Goal: Information Seeking & Learning: Learn about a topic

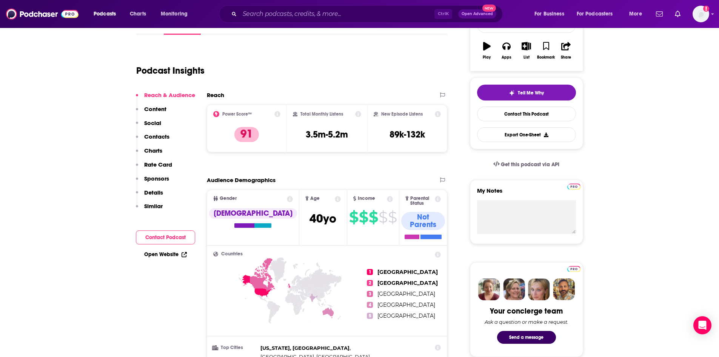
scroll to position [151, 0]
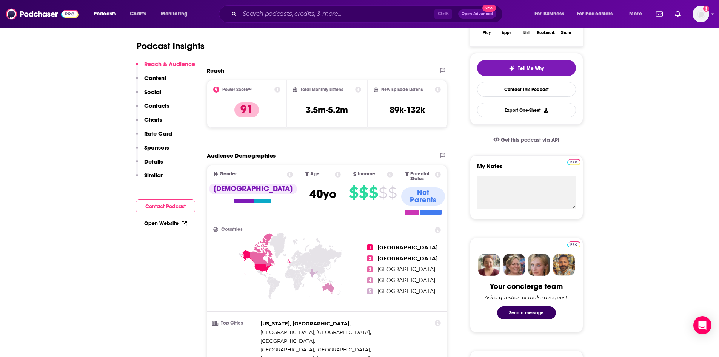
click at [171, 223] on link "Open Website" at bounding box center [165, 223] width 43 height 6
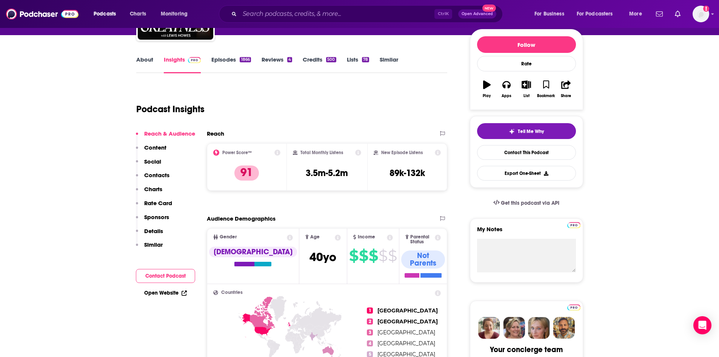
scroll to position [0, 0]
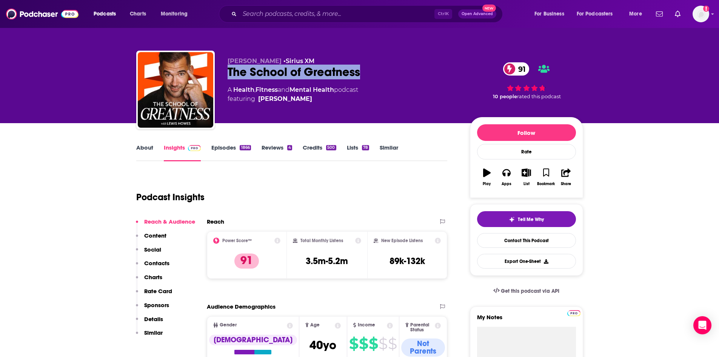
drag, startPoint x: 374, startPoint y: 72, endPoint x: 226, endPoint y: 70, distance: 147.6
click at [226, 70] on div "Lewis Howes • Sirius XM The School of Greatness 91 A Health , Fitness and Menta…" at bounding box center [359, 92] width 447 height 82
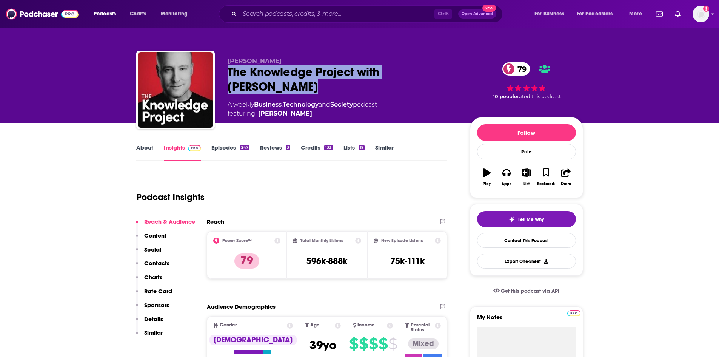
drag, startPoint x: 271, startPoint y: 82, endPoint x: 225, endPoint y: 67, distance: 48.7
click at [225, 67] on div "Shane Parrish The Knowledge Project with Shane Parrish 79 A weekly Business , T…" at bounding box center [359, 92] width 447 height 82
copy h2 "The Knowledge Project with Shane Parrish"
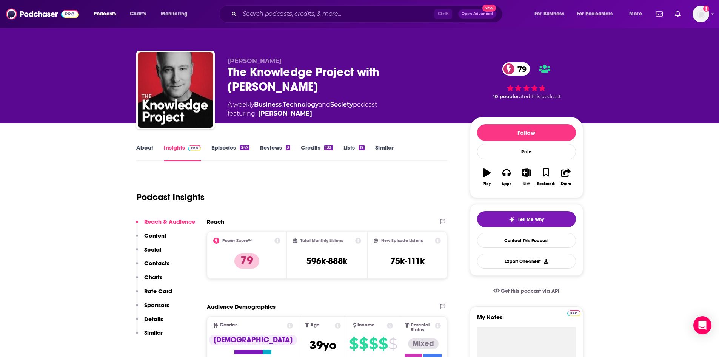
click at [313, 180] on div "Podcast Insights" at bounding box center [288, 192] width 305 height 38
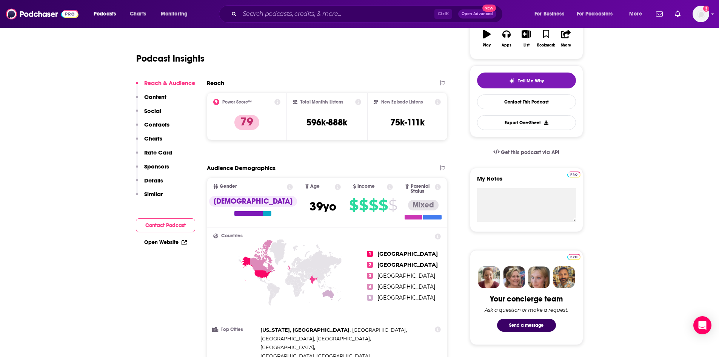
scroll to position [75, 0]
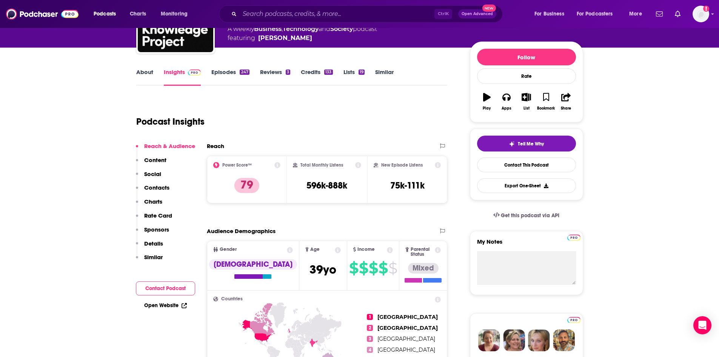
click at [171, 307] on link "Open Website" at bounding box center [165, 305] width 43 height 6
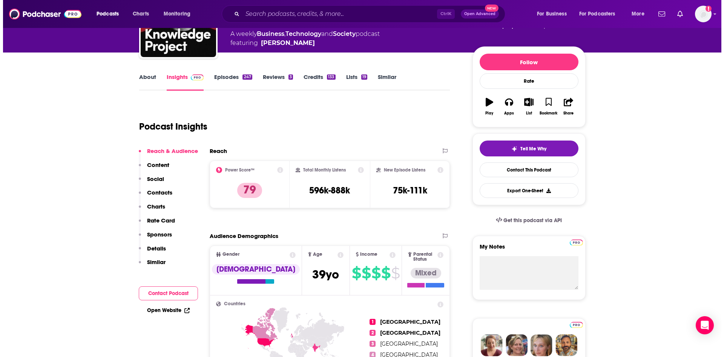
scroll to position [0, 0]
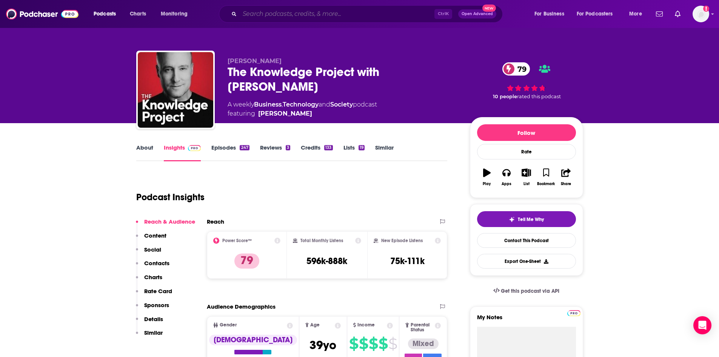
click at [263, 12] on input "Search podcasts, credits, & more..." at bounding box center [337, 14] width 195 height 12
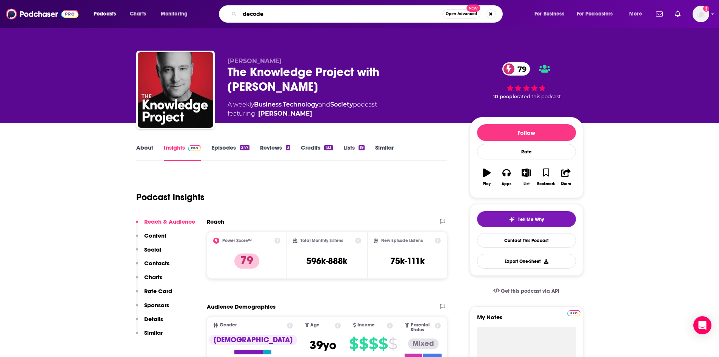
type input "decoder"
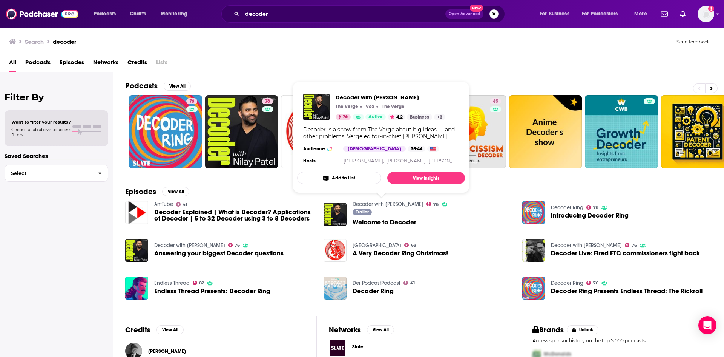
click at [398, 206] on link "Decoder with Nilay Patel" at bounding box center [388, 204] width 71 height 6
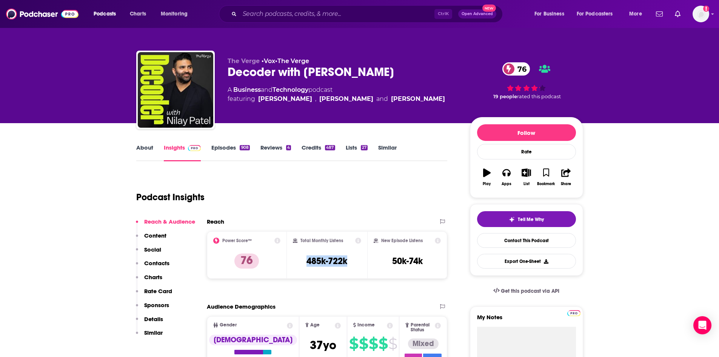
drag, startPoint x: 349, startPoint y: 263, endPoint x: 295, endPoint y: 258, distance: 55.0
click at [295, 258] on div "Total Monthly Listens 485k-722k" at bounding box center [327, 254] width 68 height 35
copy h3 "485k-722k"
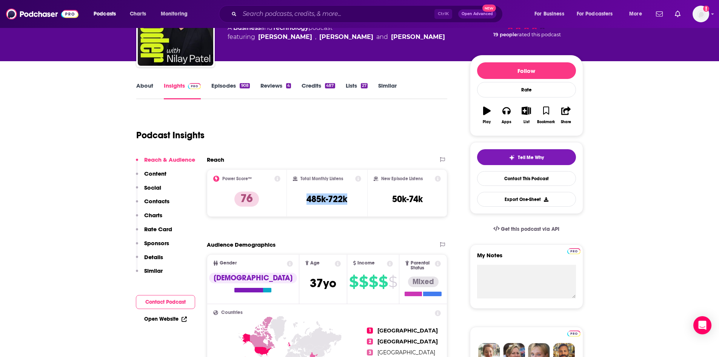
scroll to position [75, 0]
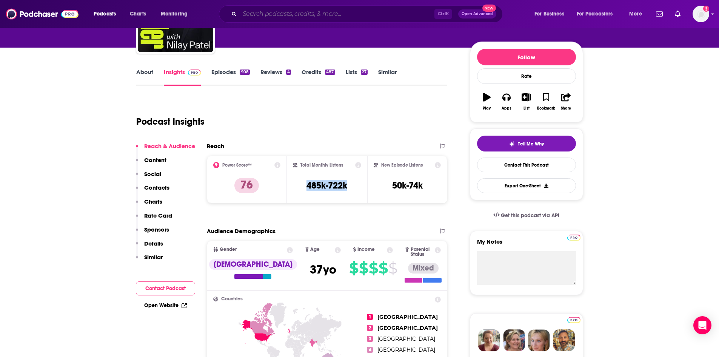
click at [263, 13] on input "Search podcasts, credits, & more..." at bounding box center [337, 14] width 195 height 12
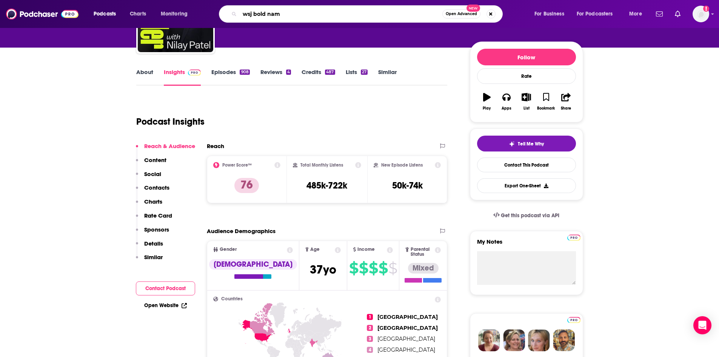
type input "wsj bold name"
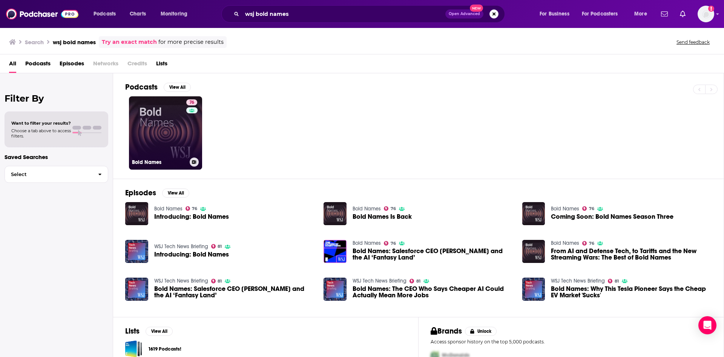
click at [181, 121] on link "76 Bold Names" at bounding box center [165, 132] width 73 height 73
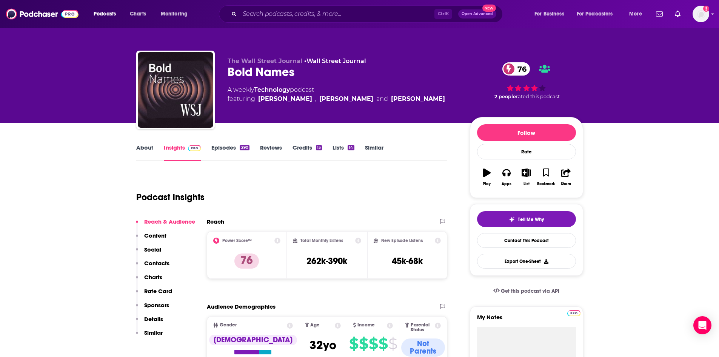
scroll to position [38, 0]
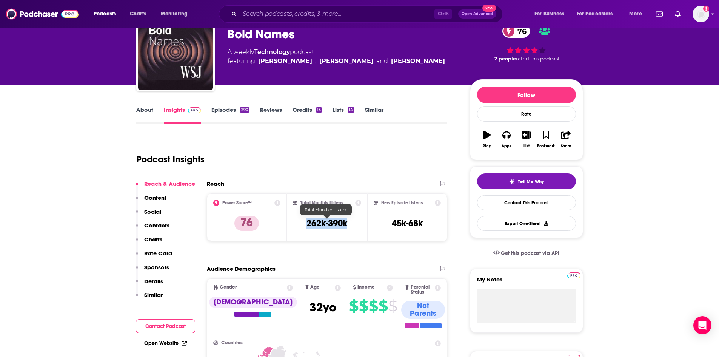
drag, startPoint x: 353, startPoint y: 224, endPoint x: 306, endPoint y: 225, distance: 46.4
click at [306, 225] on div "Total Monthly Listens 262k-390k" at bounding box center [327, 217] width 68 height 35
copy h3 "262k-390k"
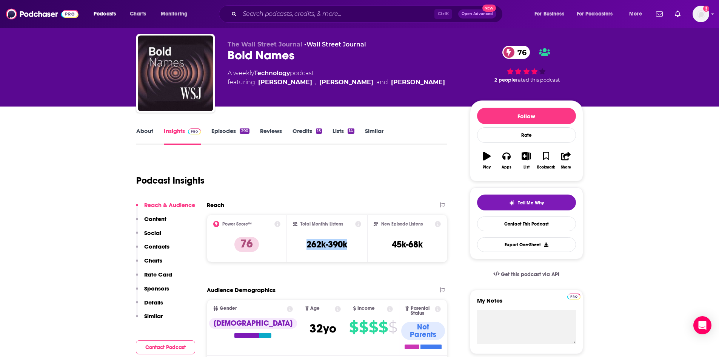
scroll to position [0, 0]
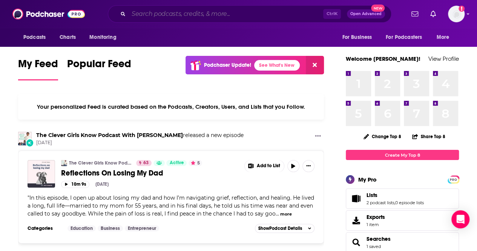
click at [209, 15] on input "Search podcasts, credits, & more..." at bounding box center [226, 14] width 195 height 12
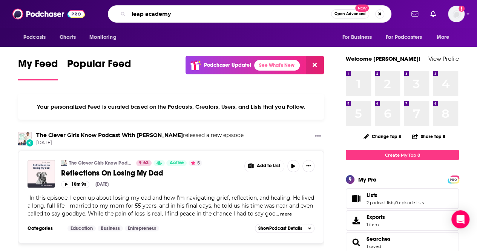
type input "leap academy"
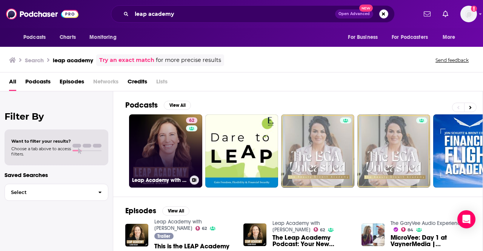
click at [168, 173] on link "62 Leap Academy with [PERSON_NAME]" at bounding box center [165, 150] width 73 height 73
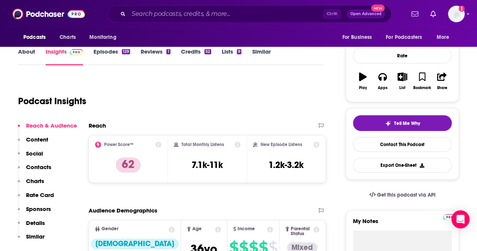
scroll to position [113, 0]
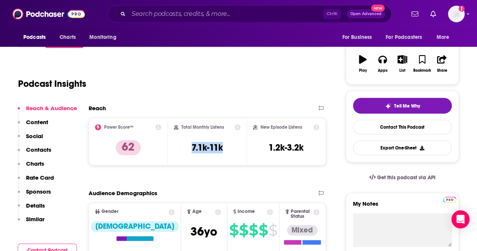
drag, startPoint x: 226, startPoint y: 151, endPoint x: 189, endPoint y: 150, distance: 36.6
click at [189, 150] on div "Total Monthly Listens 7.1k-11k" at bounding box center [207, 141] width 67 height 35
copy h3 "7.1k-11k"
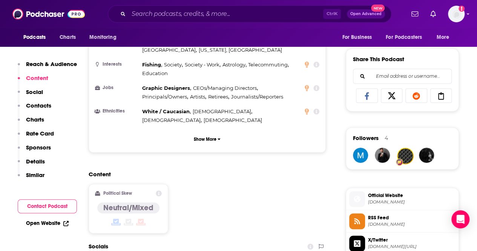
scroll to position [491, 0]
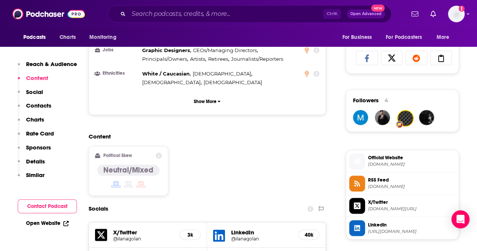
click at [389, 155] on span "Official Website" at bounding box center [412, 157] width 88 height 7
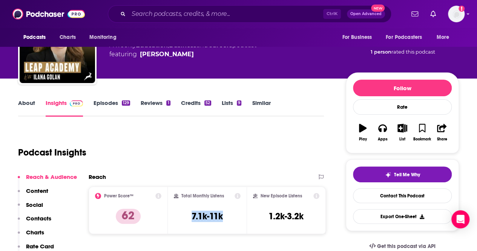
scroll to position [0, 0]
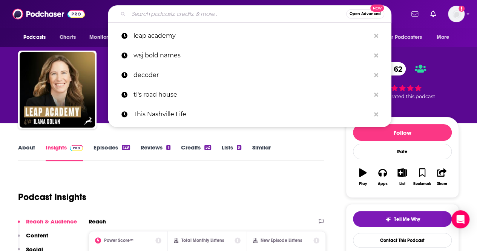
click at [162, 18] on input "Search podcasts, credits, & more..." at bounding box center [238, 14] width 218 height 12
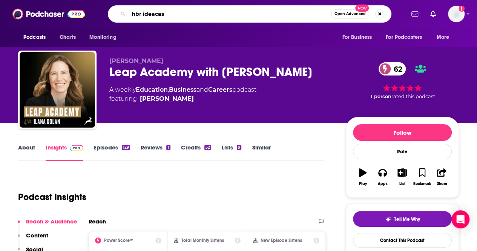
type input "[PERSON_NAME]"
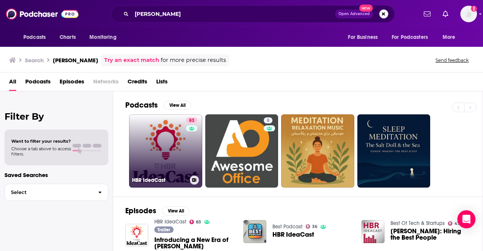
click at [181, 144] on link "83 [PERSON_NAME]" at bounding box center [165, 150] width 73 height 73
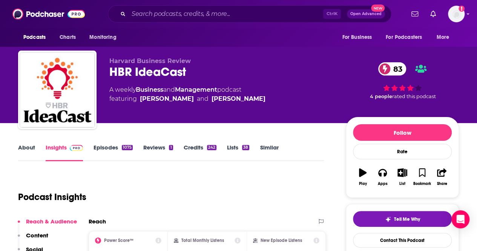
scroll to position [75, 0]
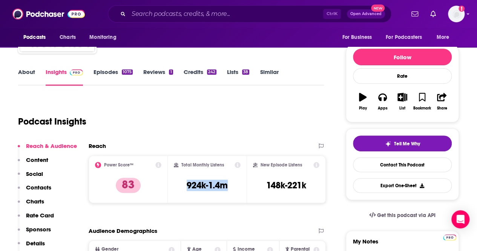
drag, startPoint x: 232, startPoint y: 188, endPoint x: 185, endPoint y: 191, distance: 46.9
click at [185, 191] on div "Total Monthly Listens 924k-1.4m" at bounding box center [207, 179] width 67 height 35
copy h3 "924k-1.4m"
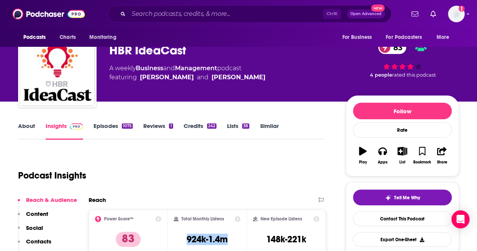
scroll to position [0, 0]
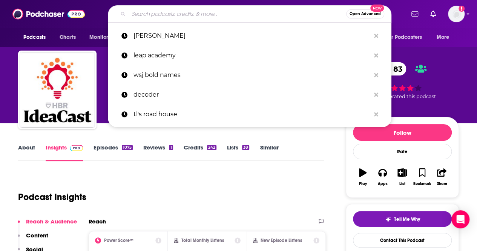
click at [149, 12] on input "Search podcasts, credits, & more..." at bounding box center [238, 14] width 218 height 12
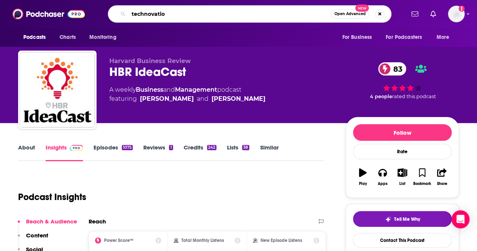
type input "technovation"
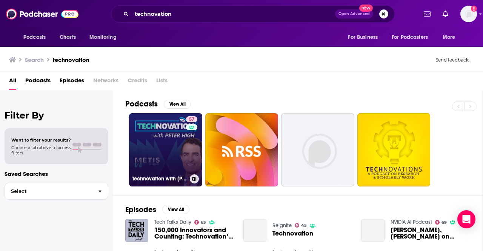
click at [177, 148] on link "57 Technovation with [PERSON_NAME] (CIO, CTO, CDO, CXO Interviews)" at bounding box center [165, 149] width 73 height 73
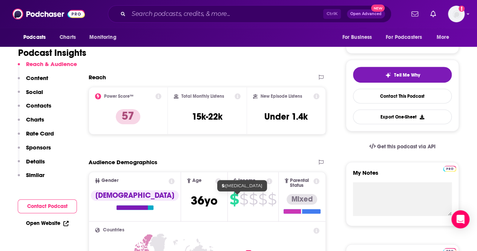
scroll to position [151, 0]
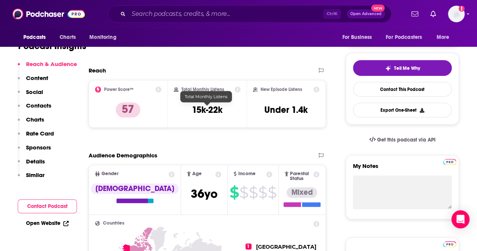
click at [215, 114] on h3 "15k-22k" at bounding box center [207, 109] width 31 height 11
click at [223, 112] on h3 "15k-22k" at bounding box center [207, 109] width 31 height 11
drag, startPoint x: 225, startPoint y: 111, endPoint x: 174, endPoint y: 111, distance: 51.7
click at [174, 111] on div "Total Monthly Listens 15k-22k" at bounding box center [207, 103] width 67 height 35
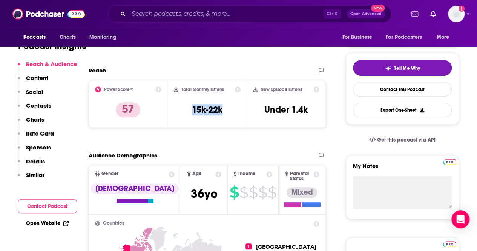
copy h3 "15k-22k"
click at [178, 15] on input "Search podcasts, credits, & more..." at bounding box center [226, 14] width 195 height 12
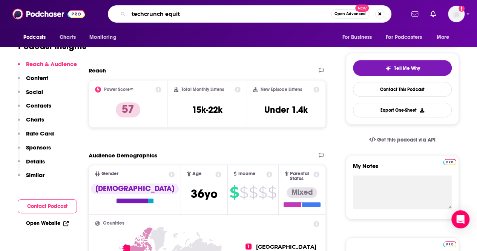
type input "techcrunch equity"
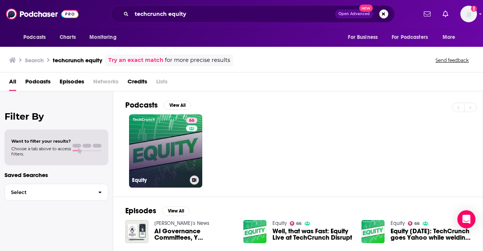
click at [158, 143] on link "66 Equity" at bounding box center [165, 150] width 73 height 73
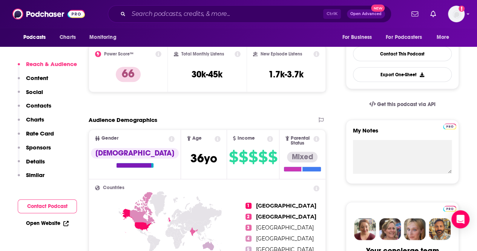
scroll to position [189, 0]
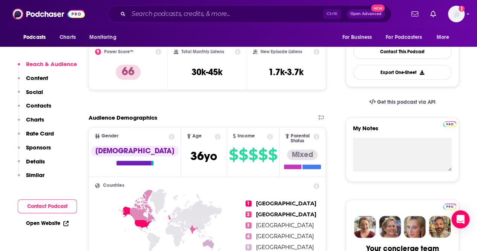
click at [54, 223] on link "Open Website" at bounding box center [47, 223] width 43 height 6
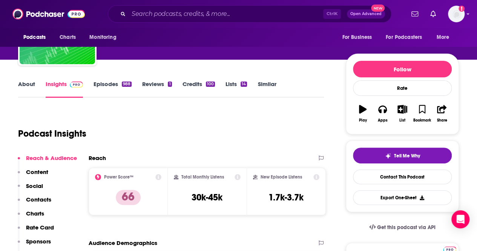
scroll to position [75, 0]
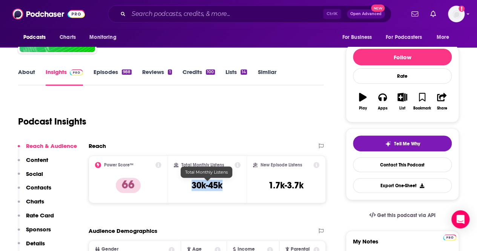
drag, startPoint x: 224, startPoint y: 182, endPoint x: 186, endPoint y: 184, distance: 37.8
click at [186, 184] on div "Total Monthly Listens 30k-45k" at bounding box center [207, 179] width 67 height 35
copy h3 "30k-45k"
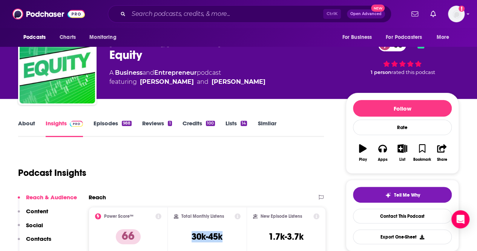
scroll to position [0, 0]
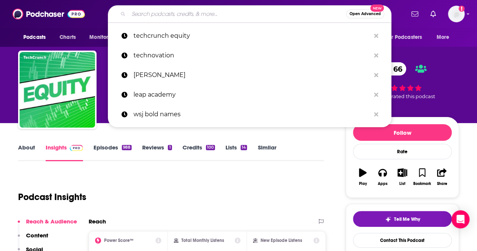
click at [145, 18] on input "Search podcasts, credits, & more..." at bounding box center [238, 14] width 218 height 12
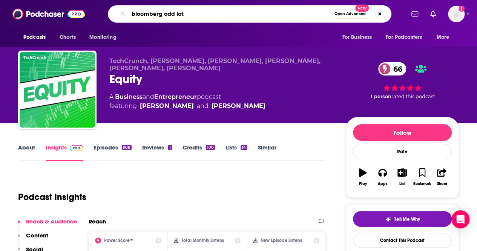
type input "bloomberg odd lots"
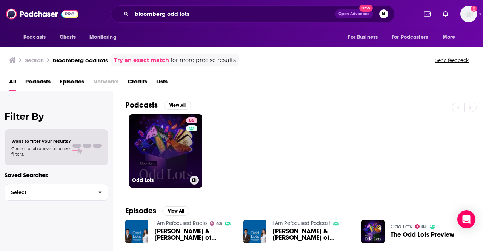
click at [174, 131] on link "85 Odd Lots" at bounding box center [165, 150] width 73 height 73
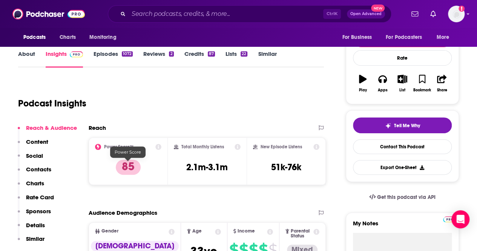
scroll to position [113, 0]
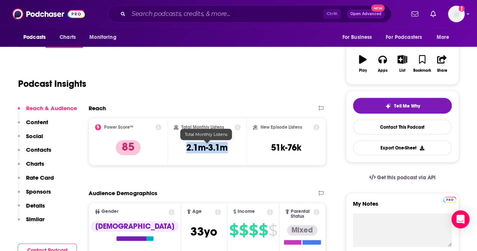
drag, startPoint x: 238, startPoint y: 145, endPoint x: 180, endPoint y: 145, distance: 57.7
click at [180, 145] on div "Total Monthly Listens 2.1m-3.1m" at bounding box center [207, 141] width 67 height 35
copy h3 "2.1m-3.1m"
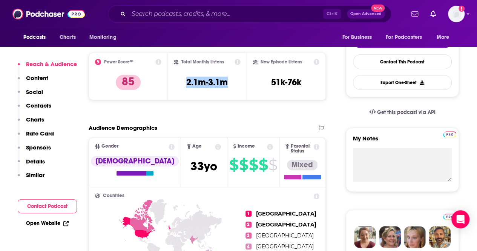
scroll to position [189, 0]
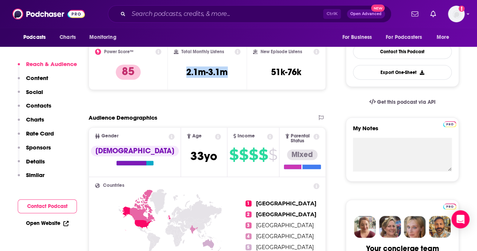
click at [46, 225] on link "Open Website" at bounding box center [47, 223] width 43 height 6
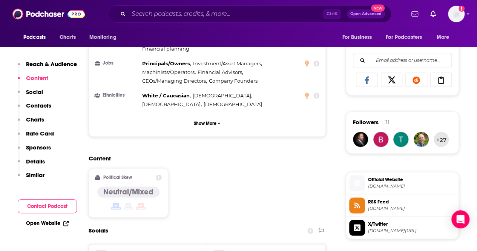
scroll to position [453, 0]
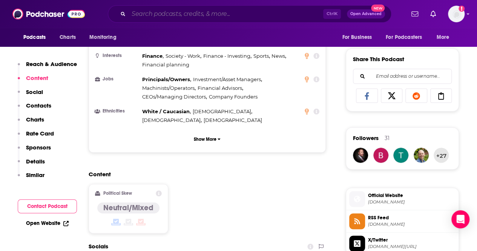
click at [161, 15] on input "Search podcasts, credits, & more..." at bounding box center [226, 14] width 195 height 12
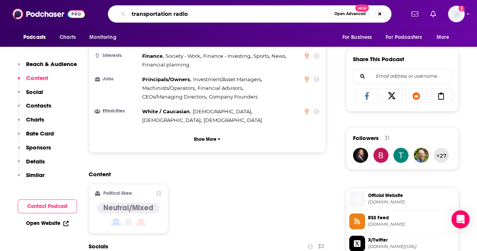
type input "transportation radio"
click at [206, 15] on input "transportation radio" at bounding box center [230, 14] width 203 height 12
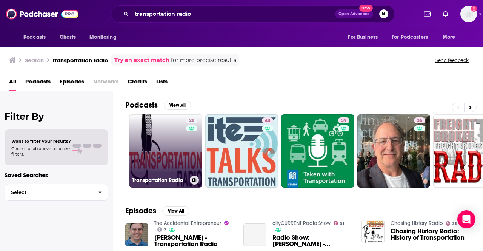
click at [188, 138] on div "28" at bounding box center [192, 146] width 13 height 58
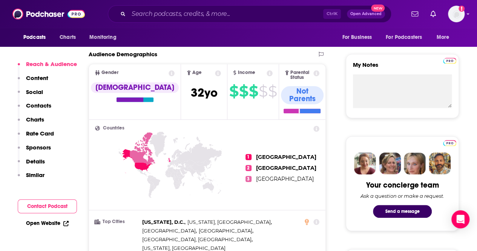
scroll to position [264, 0]
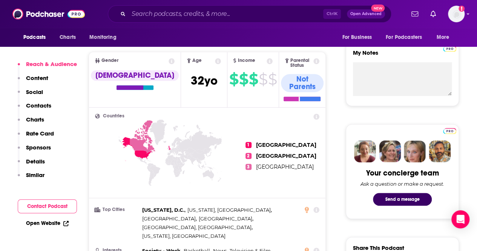
click at [48, 222] on link "Open Website" at bounding box center [47, 223] width 43 height 6
